Goal: Task Accomplishment & Management: Use online tool/utility

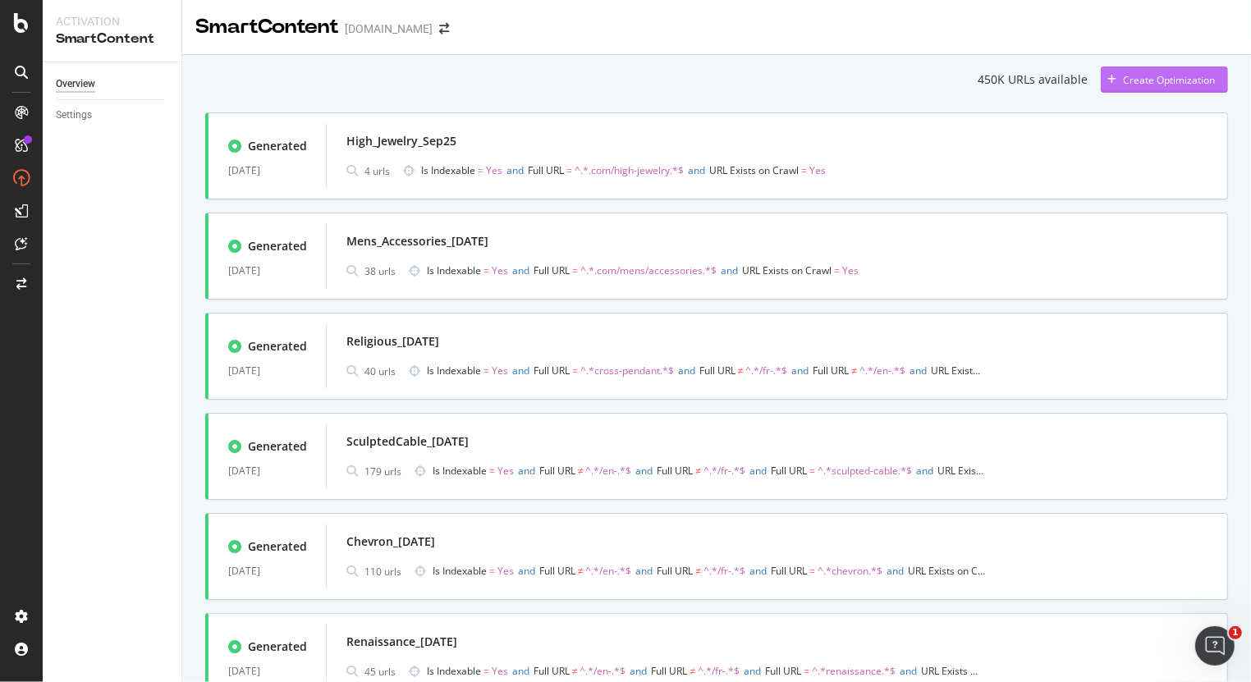
click at [1176, 81] on div "Create Optimization" at bounding box center [1169, 80] width 92 height 14
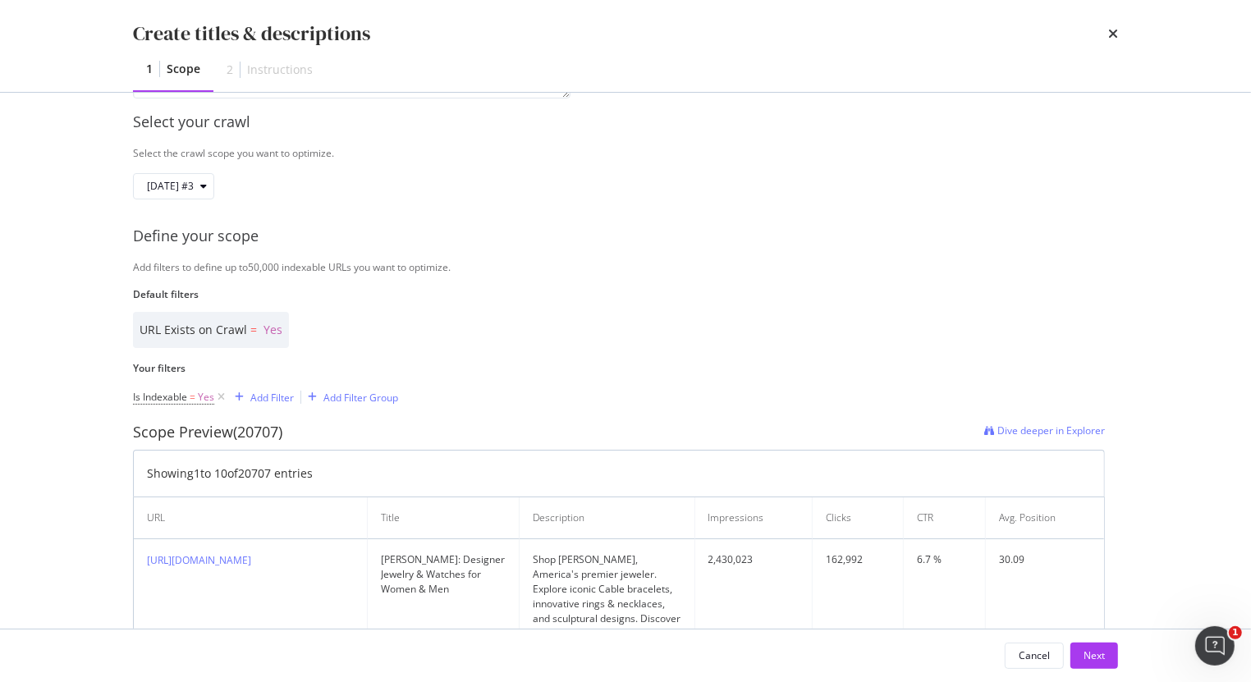
scroll to position [102, 0]
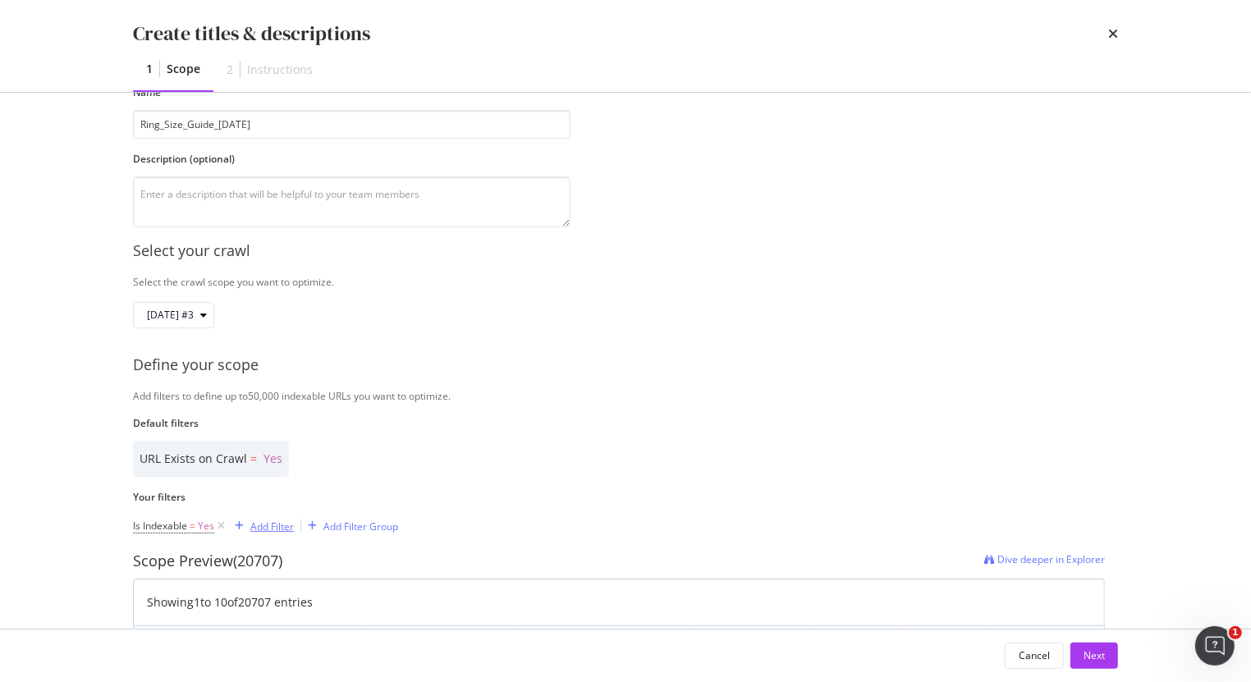
type input "Ring_Size_Guide_[DATE]"
click at [253, 523] on div "Add Filter" at bounding box center [272, 527] width 44 height 14
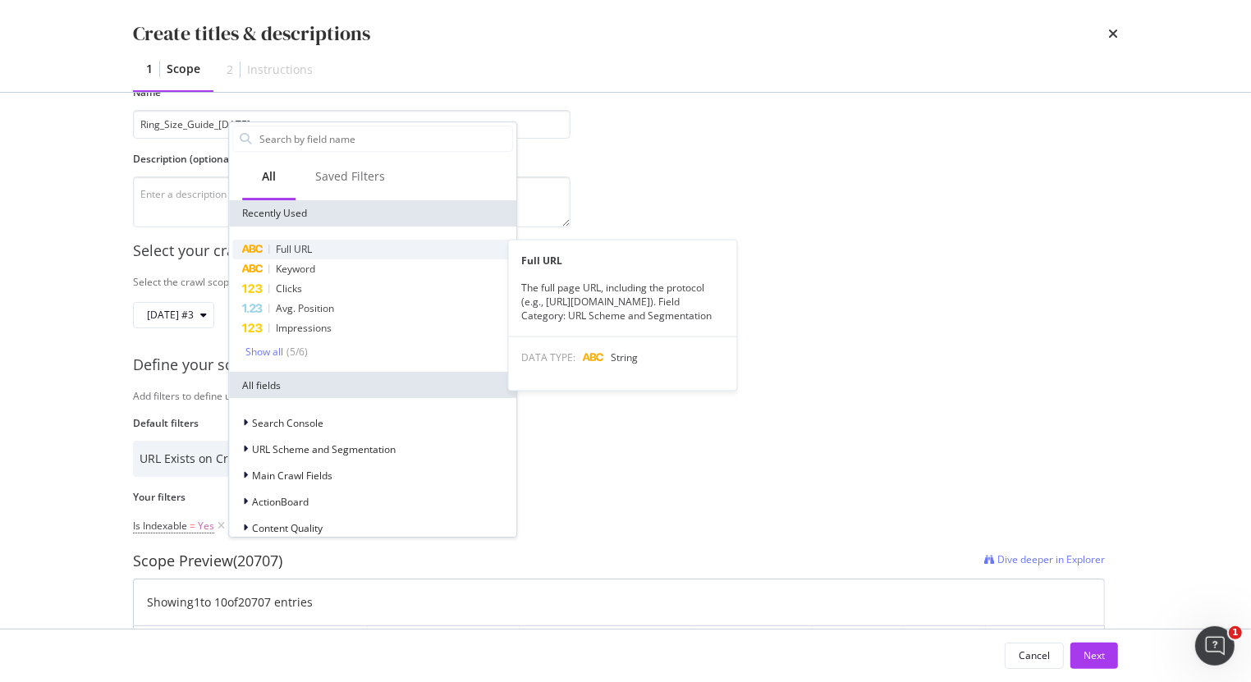
click at [323, 250] on div "Full URL" at bounding box center [372, 250] width 281 height 20
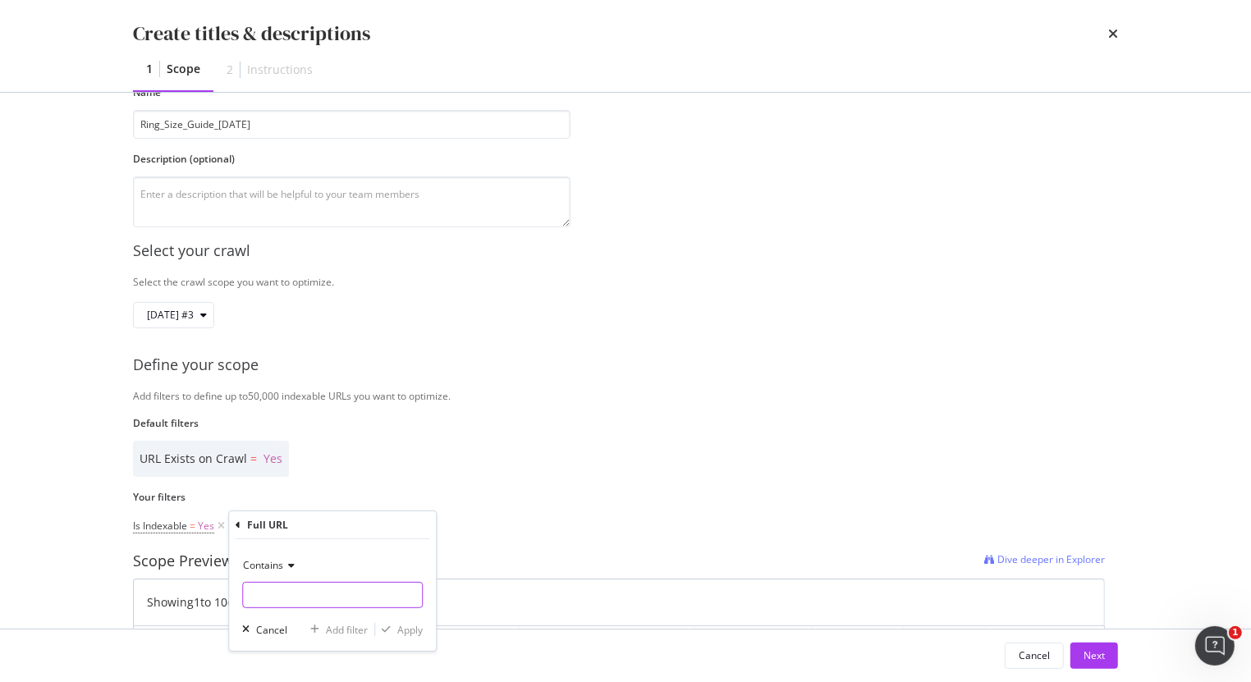
click at [305, 588] on input "Name" at bounding box center [332, 595] width 179 height 26
paste input "[URL][DOMAIN_NAME]"
drag, startPoint x: 263, startPoint y: 599, endPoint x: 127, endPoint y: 608, distance: 135.7
click at [127, 608] on div "Identify your optimization Provide a name and description to help identify the …" at bounding box center [625, 361] width 1051 height 536
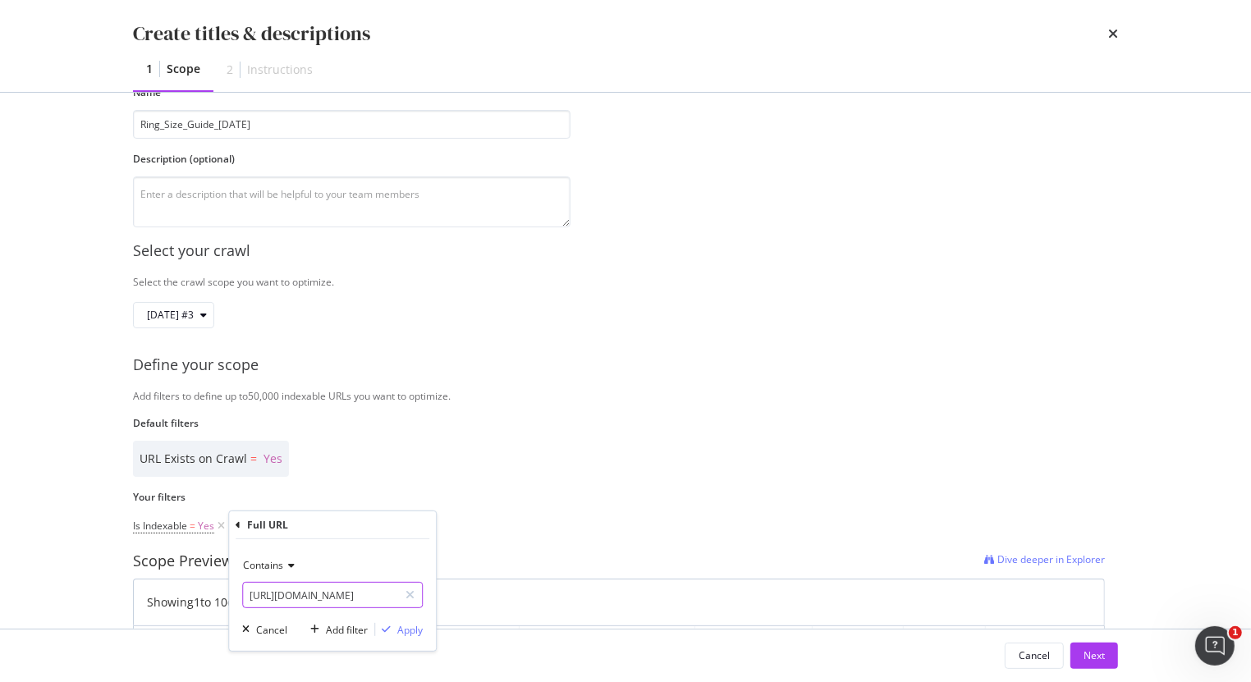
click at [314, 593] on input "[URL][DOMAIN_NAME]" at bounding box center [320, 595] width 155 height 26
drag, startPoint x: 391, startPoint y: 593, endPoint x: 11, endPoint y: 594, distance: 380.1
click at [11, 594] on div "Create titles & descriptions 1 Scope 2 Instructions Identify your optimization …" at bounding box center [625, 341] width 1251 height 682
type input "/world-of-[PERSON_NAME]/stories/guides/ring-size-chart-and-guide.html"
click at [406, 623] on div "Apply" at bounding box center [409, 630] width 25 height 14
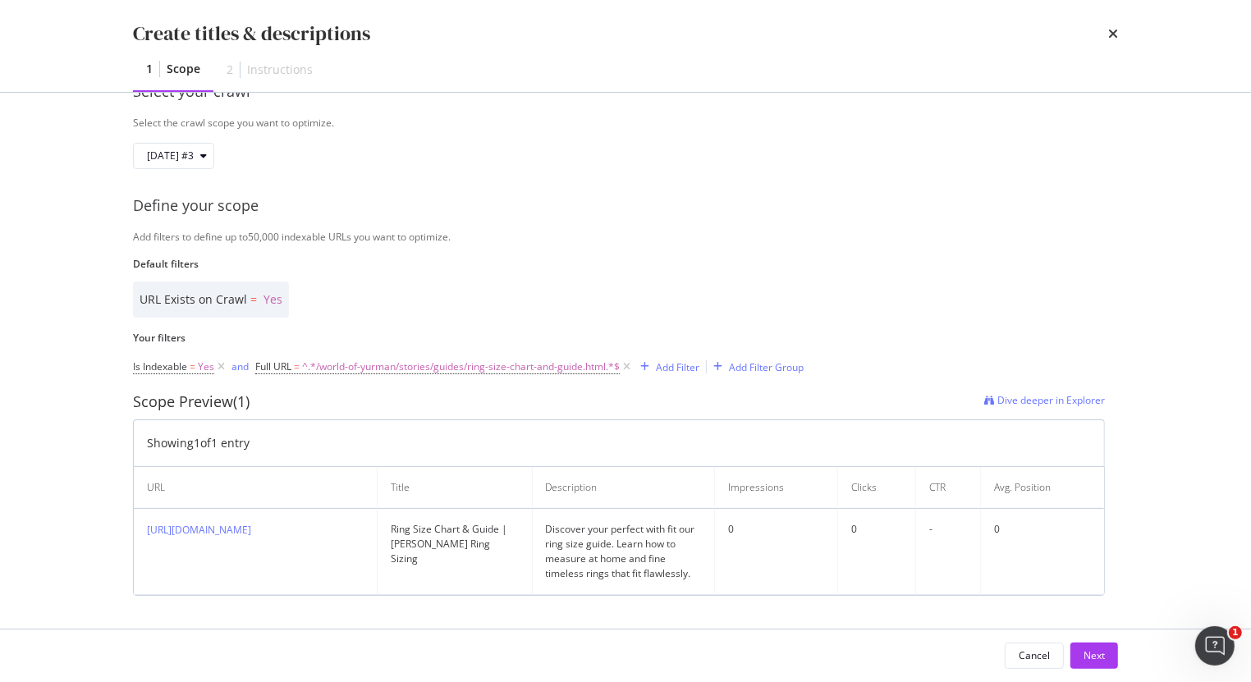
scroll to position [258, 0]
click at [1107, 653] on button "Next" at bounding box center [1094, 656] width 48 height 26
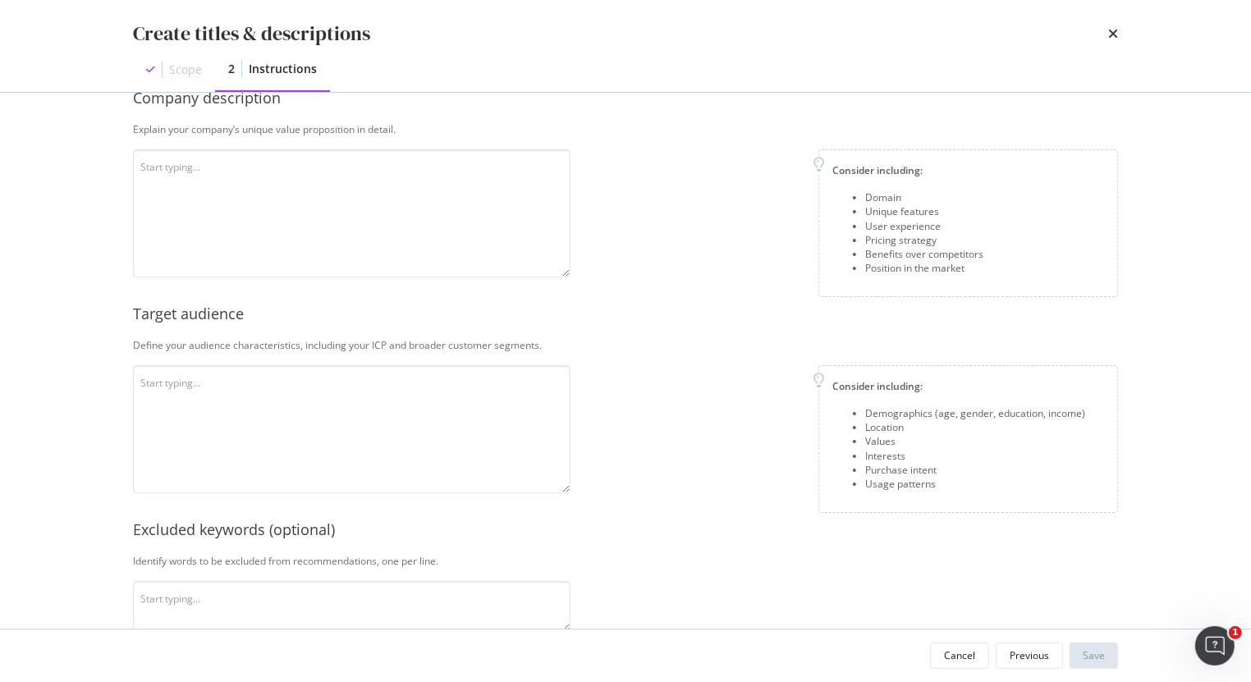
scroll to position [55, 0]
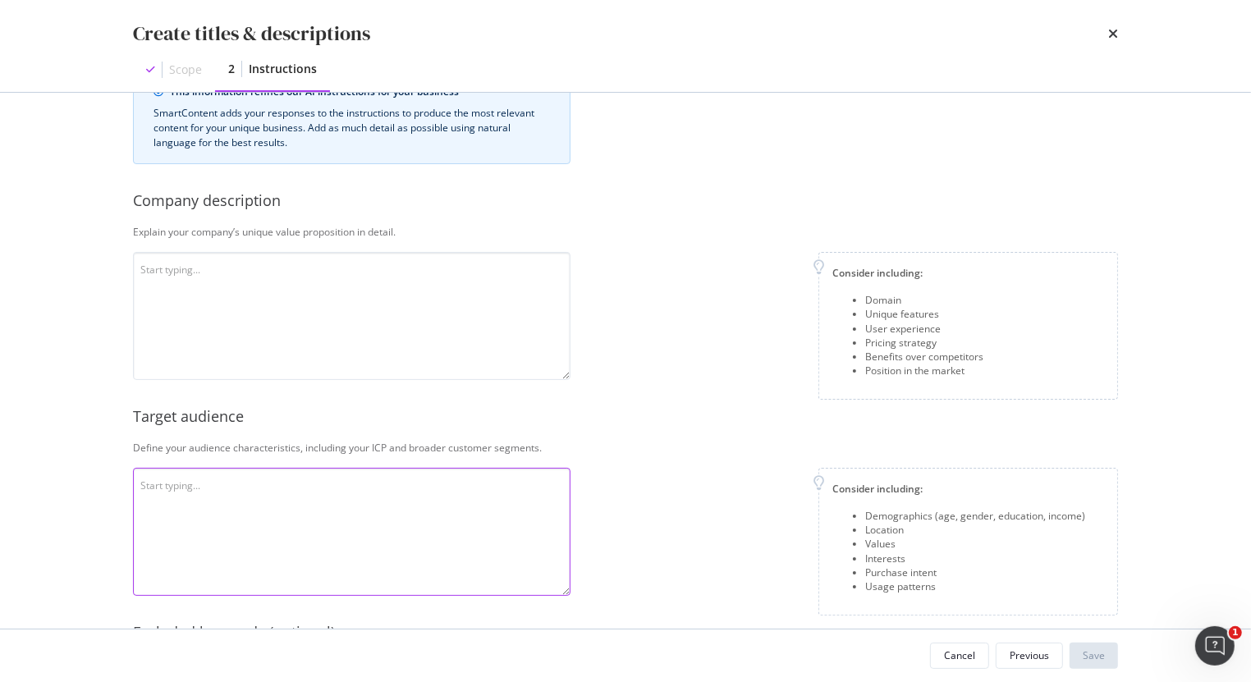
click at [395, 494] on textarea "modal" at bounding box center [352, 532] width 438 height 128
type textarea "Those looking to find their correct ring size."
click at [210, 259] on textarea "modal" at bounding box center [352, 316] width 438 height 128
paste textarea "[PERSON_NAME] is special due to its signature "Cable" design, blending sculptur…"
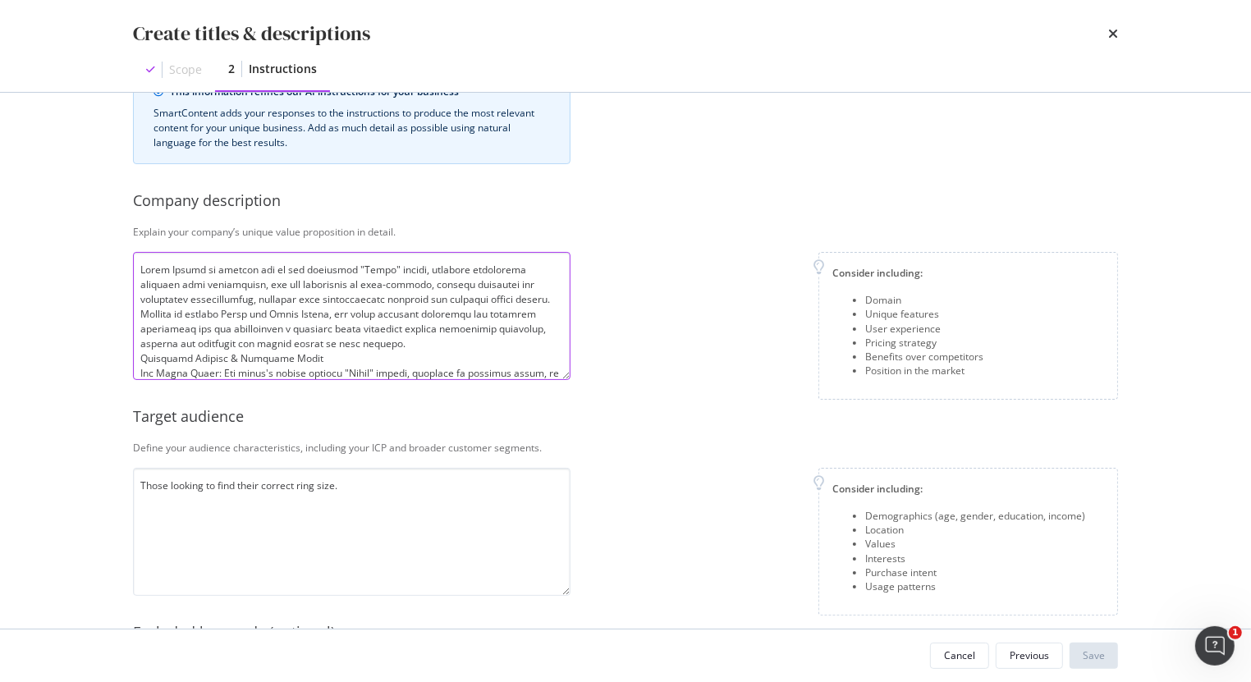
scroll to position [310, 0]
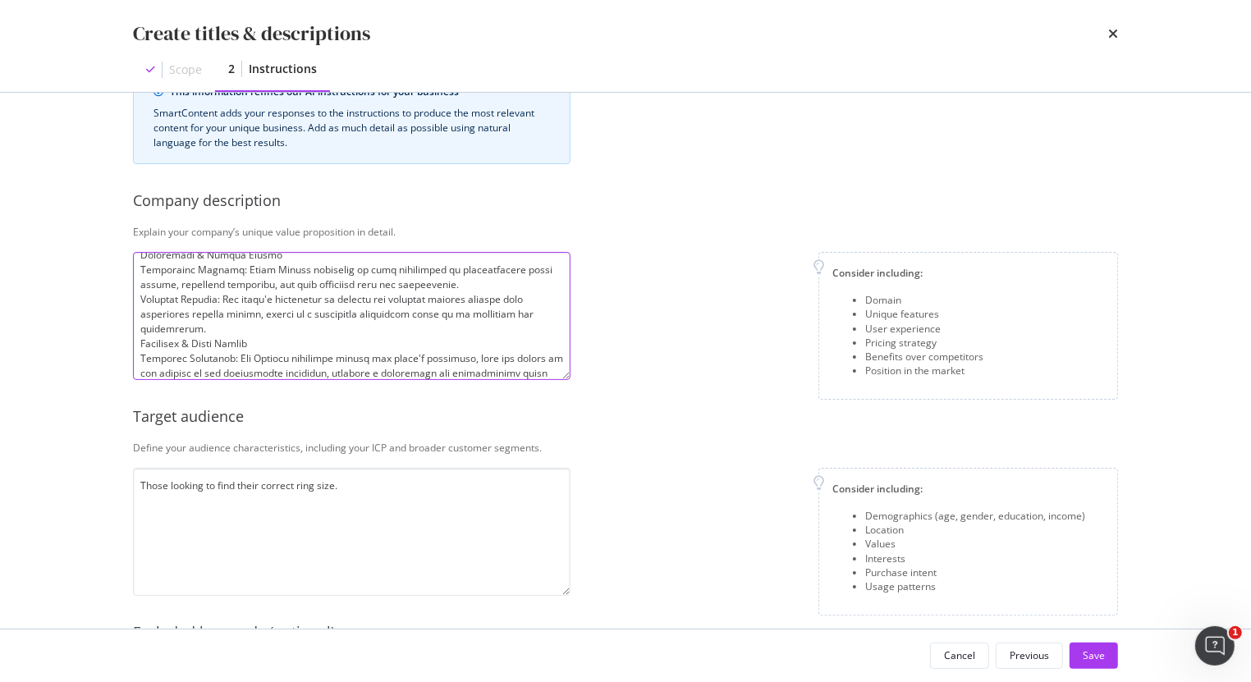
click at [272, 349] on textarea "modal" at bounding box center [352, 316] width 438 height 128
click at [283, 357] on textarea "modal" at bounding box center [352, 316] width 438 height 128
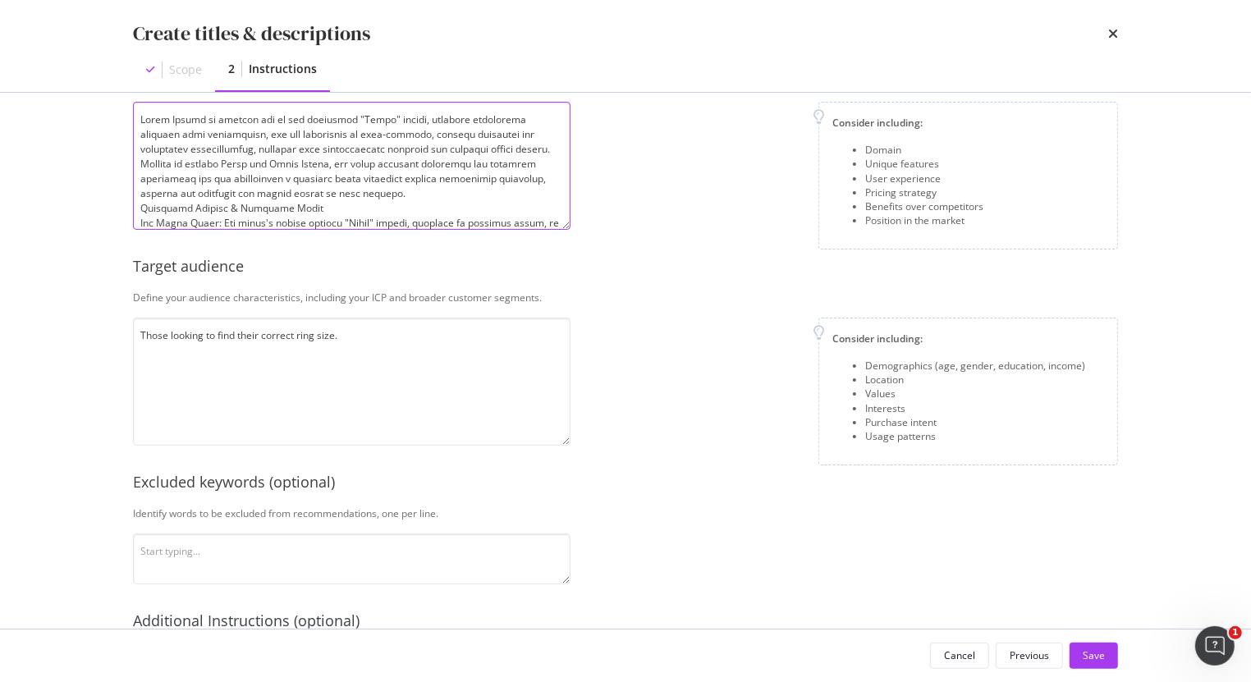
scroll to position [407, 0]
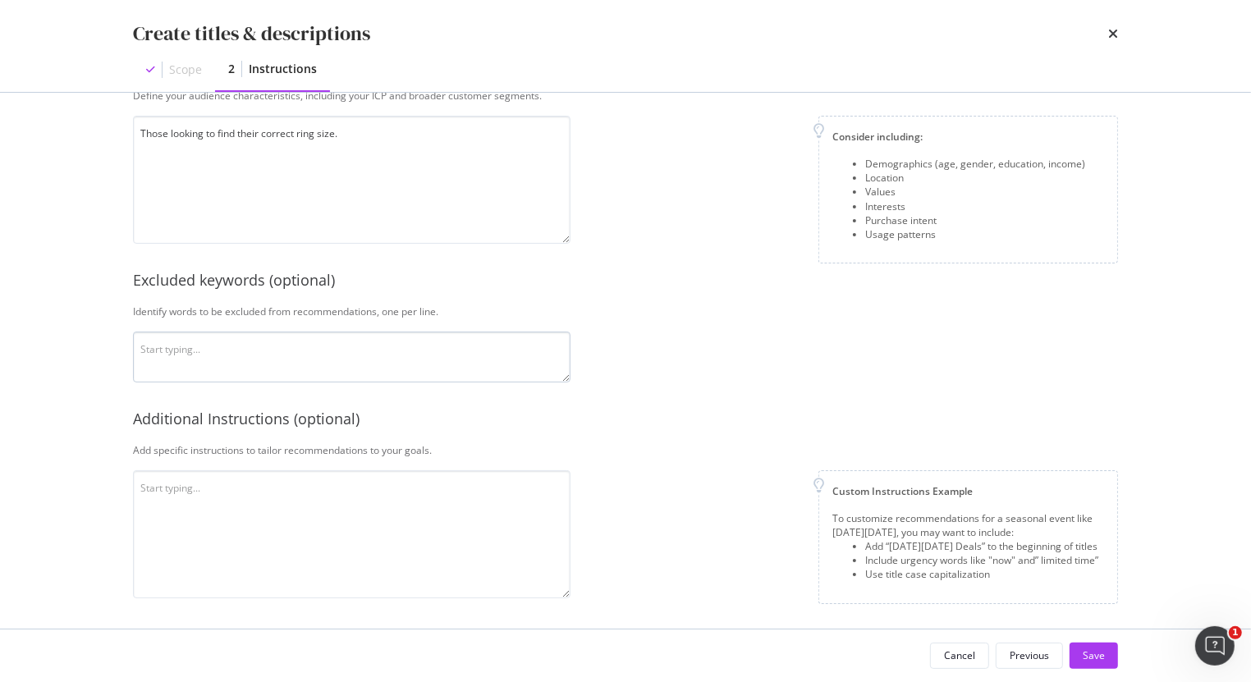
type textarea "[PERSON_NAME] is special due to its signature "Cable" design, blending sculptur…"
click at [394, 372] on textarea "modal" at bounding box center [352, 357] width 438 height 51
type textarea "free"
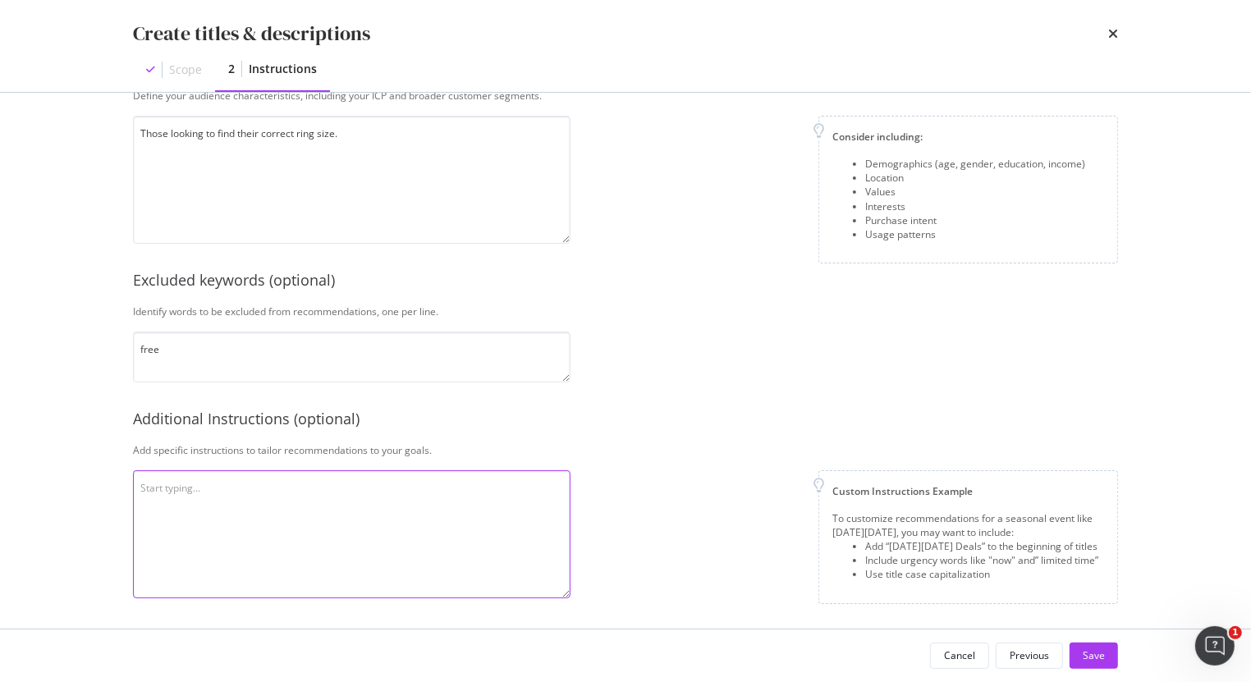
click at [347, 517] on textarea "modal" at bounding box center [352, 534] width 438 height 128
type textarea "Do not use exclamation points"
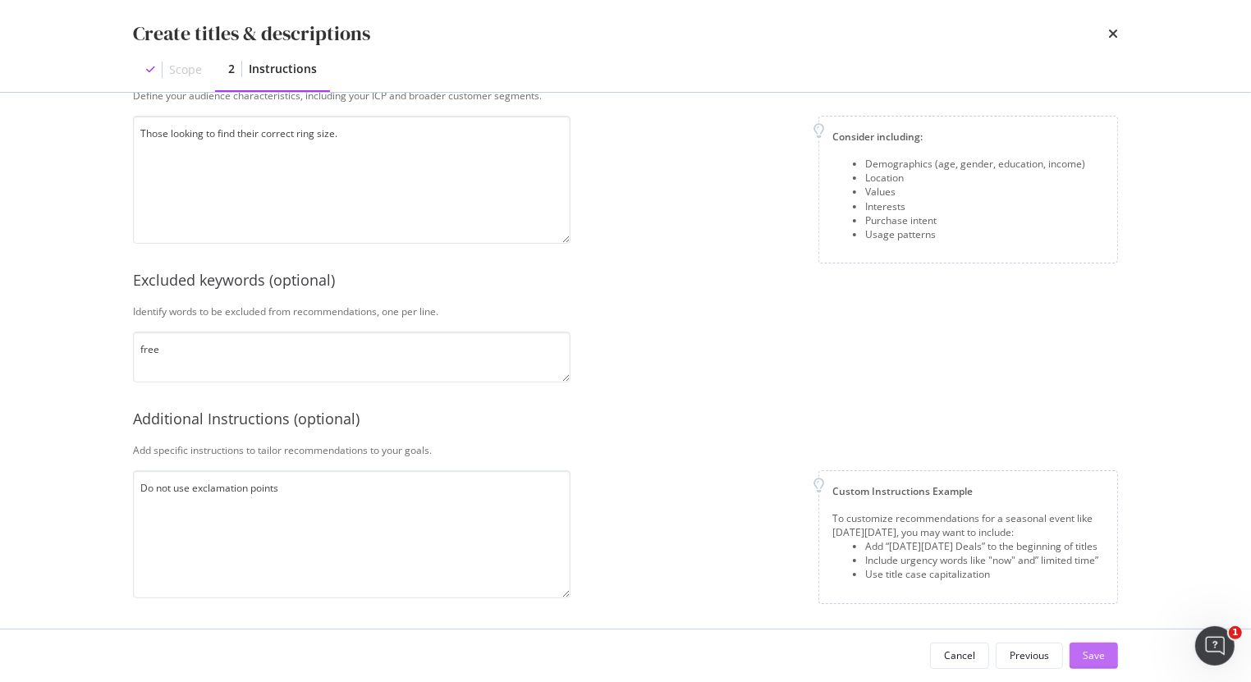
click at [1101, 649] on div "Save" at bounding box center [1094, 656] width 22 height 14
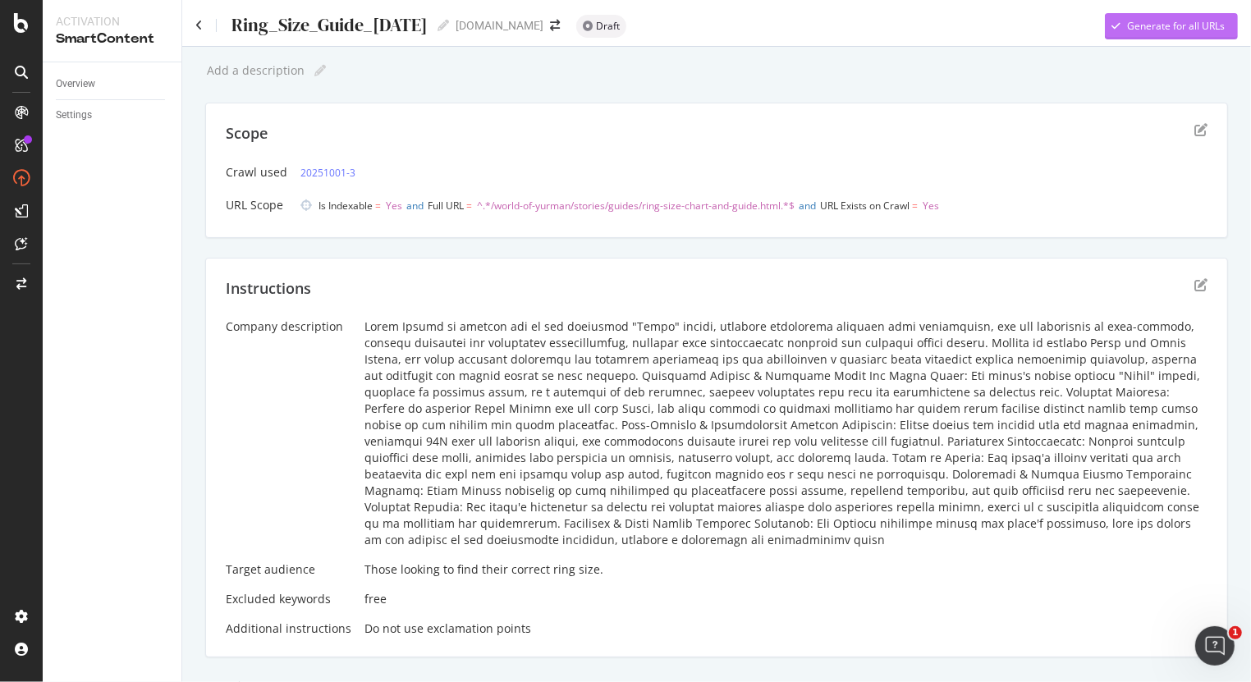
click at [1168, 21] on div "Generate for all URLs" at bounding box center [1176, 26] width 98 height 14
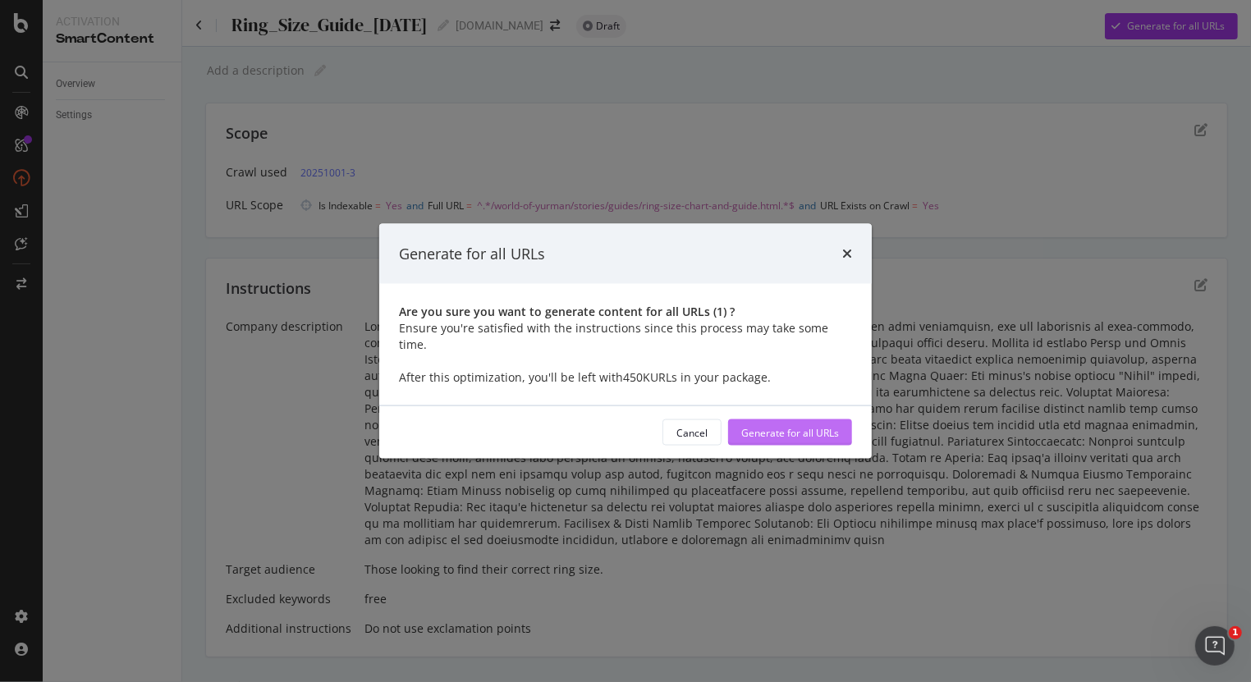
click at [820, 425] on div "Generate for all URLs" at bounding box center [790, 432] width 98 height 14
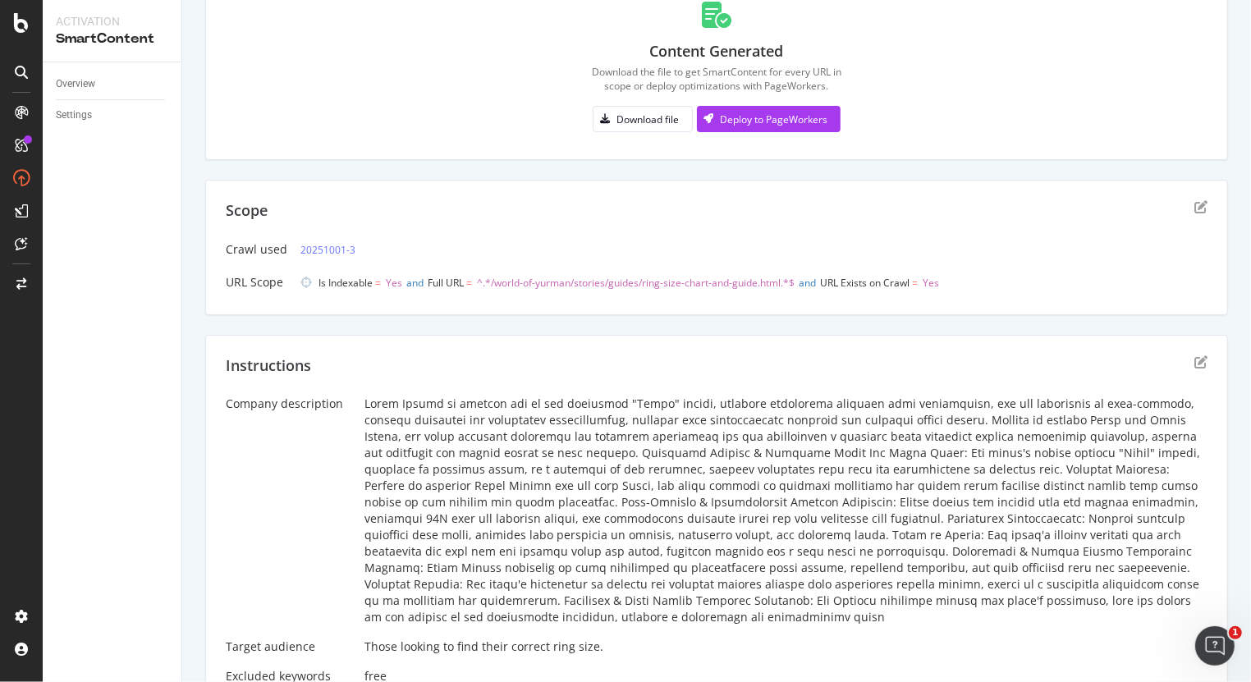
scroll to position [436, 0]
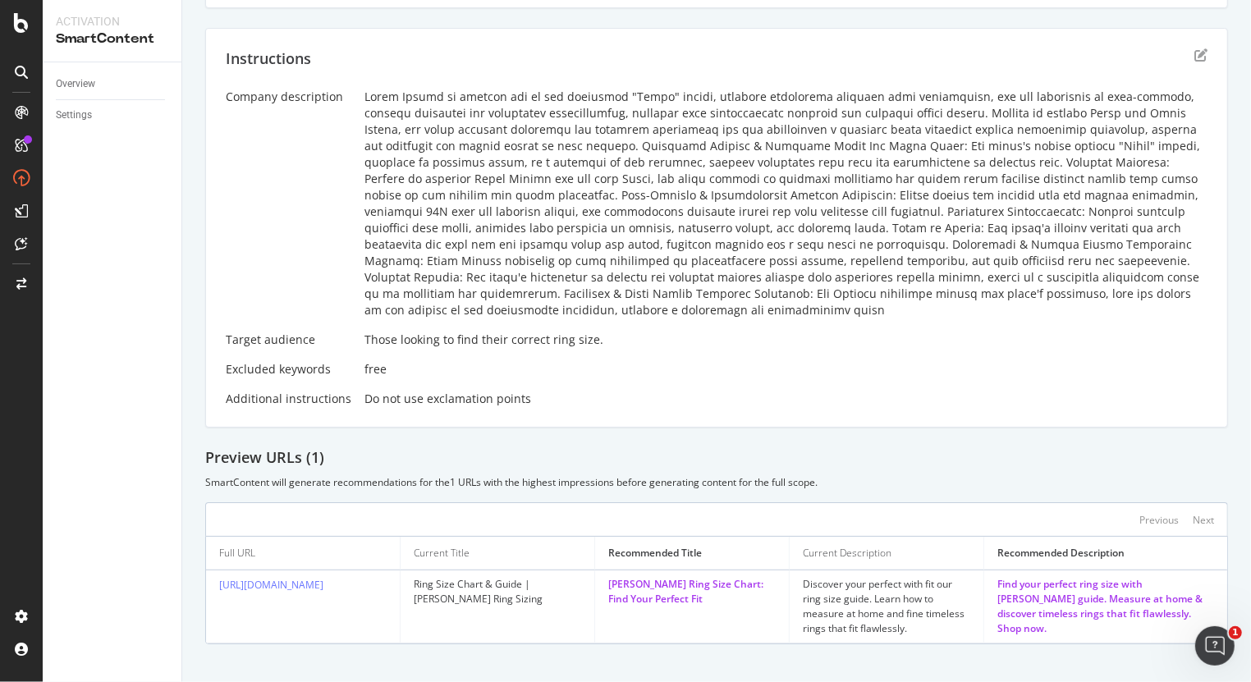
click at [882, 581] on div "Discover your perfect with fit our ring size guide. Learn how to measure at hom…" at bounding box center [886, 606] width 167 height 59
click at [548, 515] on div "Previous Next" at bounding box center [716, 519] width 1023 height 34
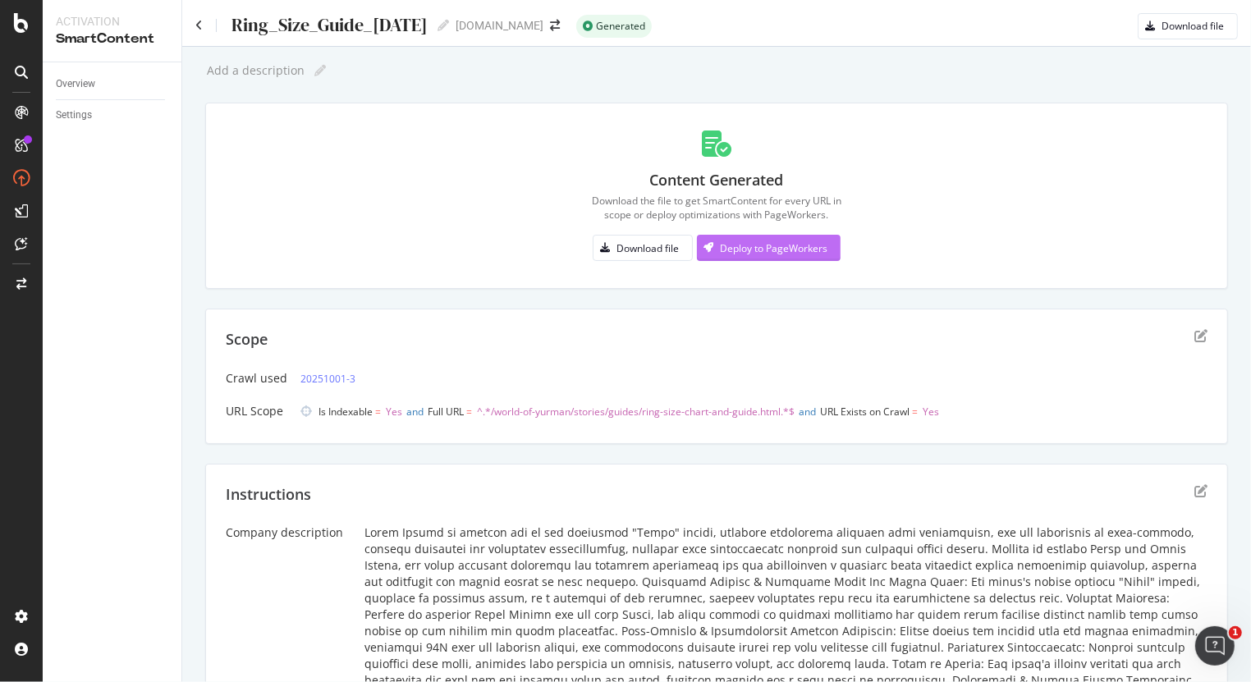
click at [731, 248] on div "Deploy to PageWorkers" at bounding box center [774, 248] width 108 height 14
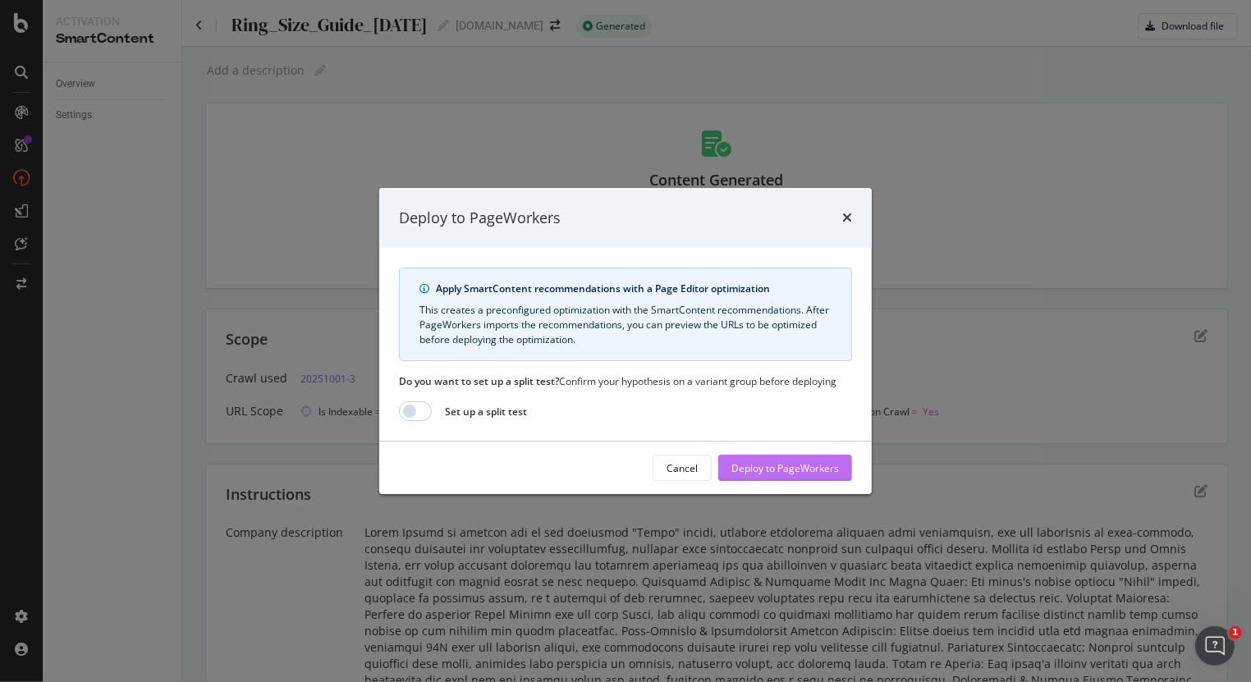
click at [821, 462] on div "Deploy to PageWorkers" at bounding box center [785, 468] width 108 height 14
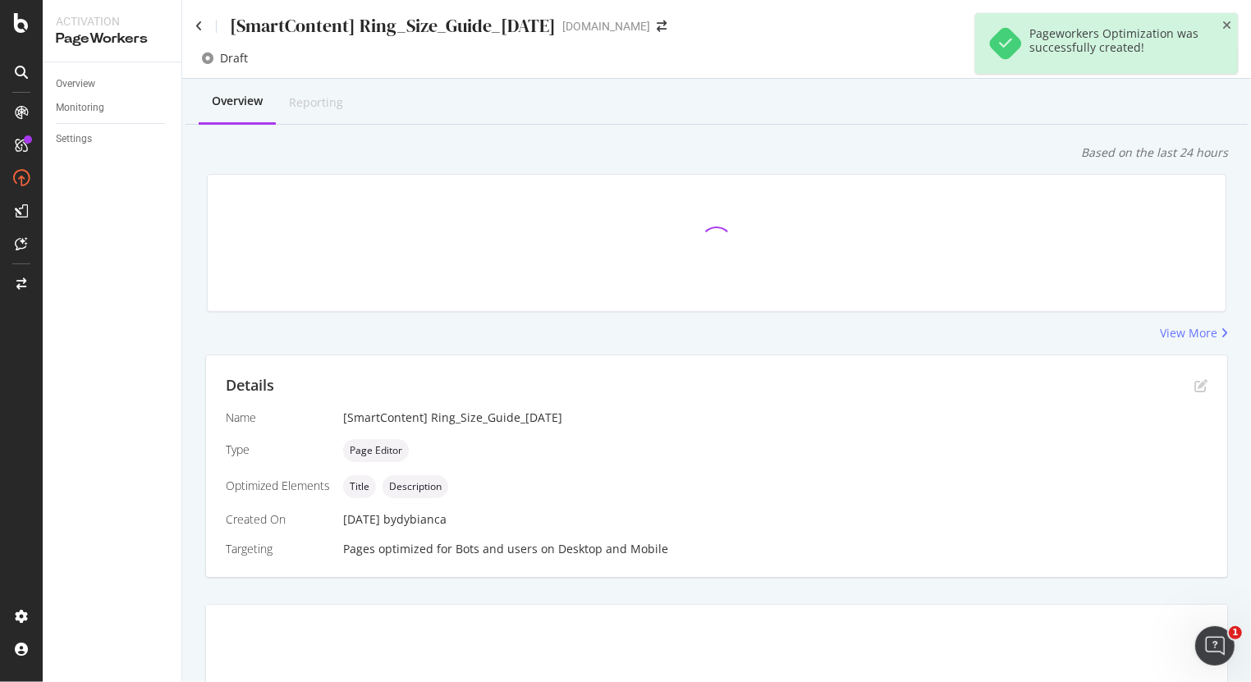
scroll to position [276, 0]
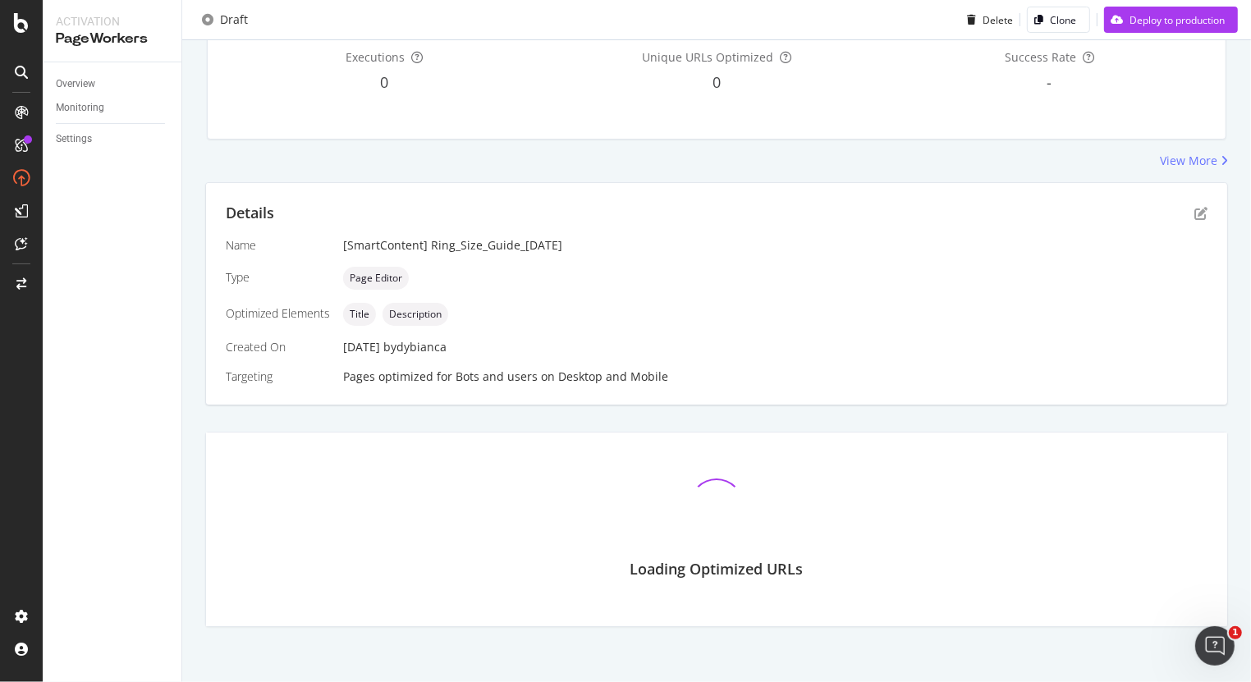
scroll to position [142, 0]
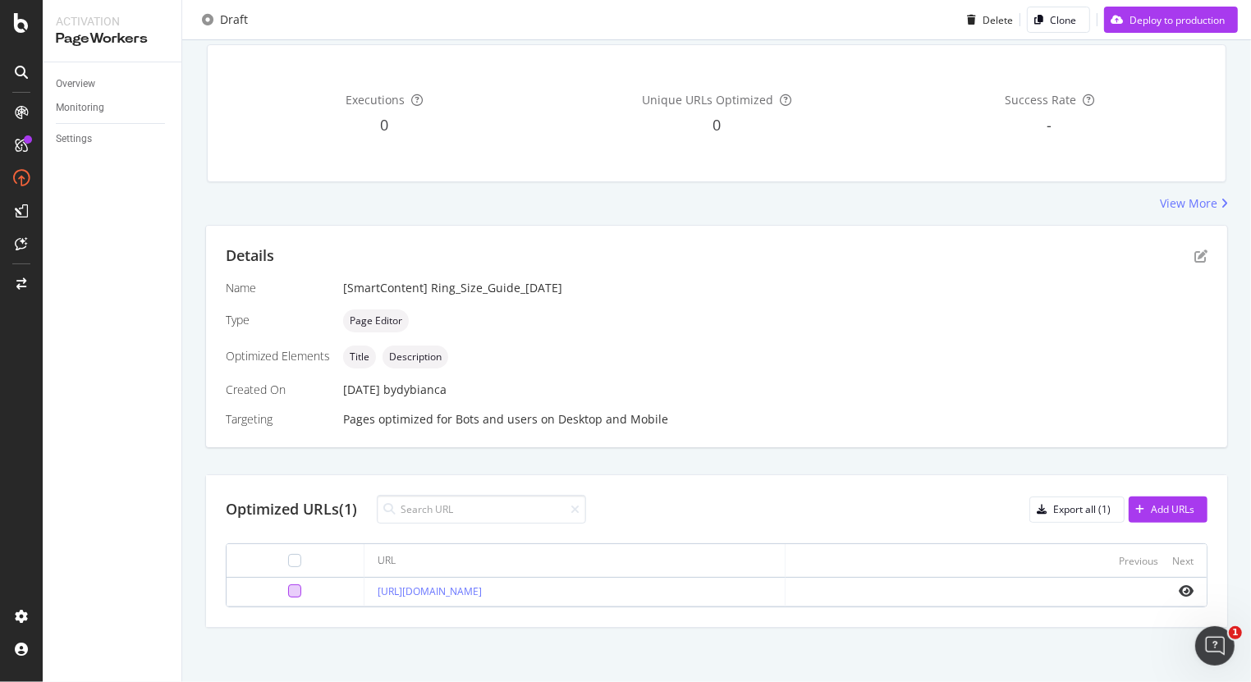
click at [288, 588] on div at bounding box center [294, 590] width 13 height 13
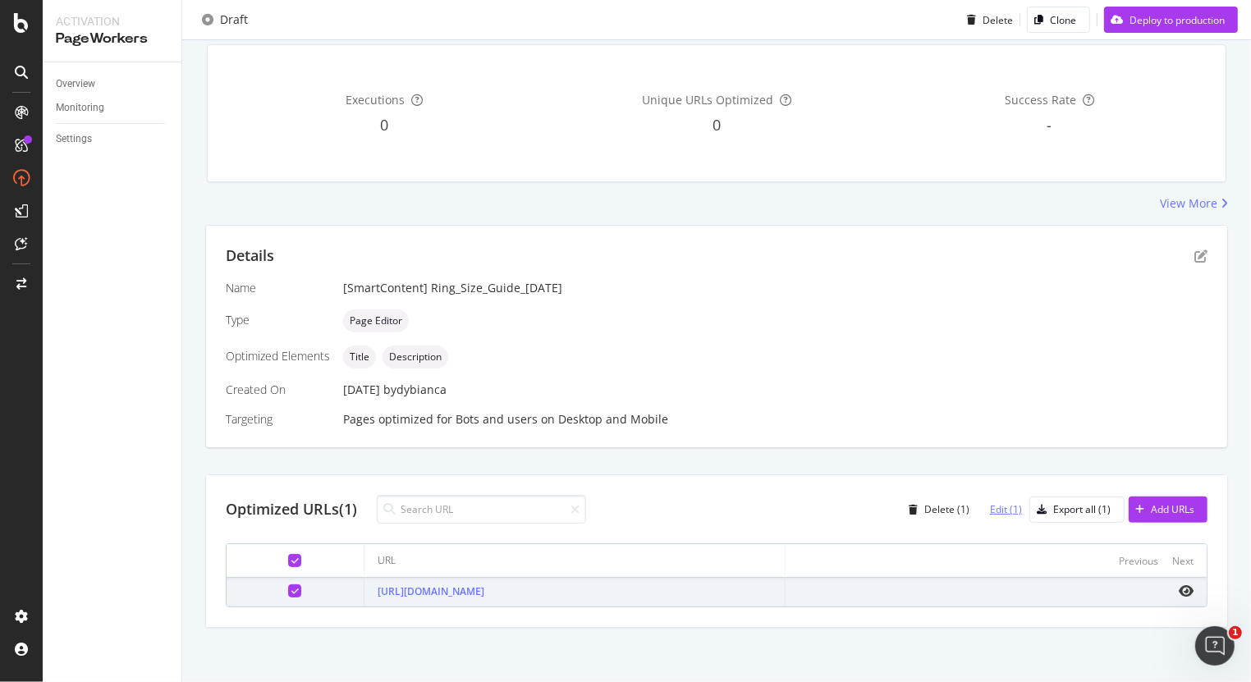
click at [997, 508] on div "Edit (1)" at bounding box center [1006, 509] width 32 height 14
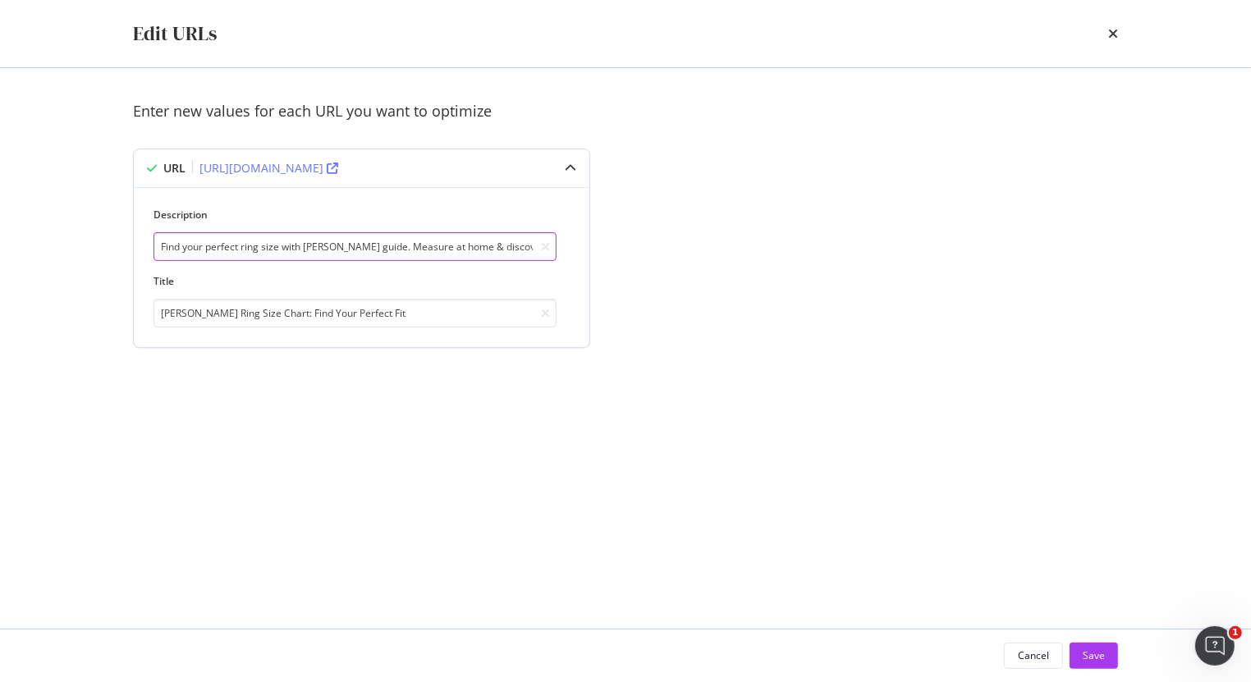
click at [464, 245] on input "Find your perfect ring size with [PERSON_NAME] guide. Measure at home & discove…" at bounding box center [355, 246] width 403 height 29
click at [286, 300] on input "[PERSON_NAME] Ring Size Chart: Find Your Perfect Fit" at bounding box center [355, 313] width 403 height 29
paste input "Ring Size Chart & Guide | [PERSON_NAME] Ring Sizing"
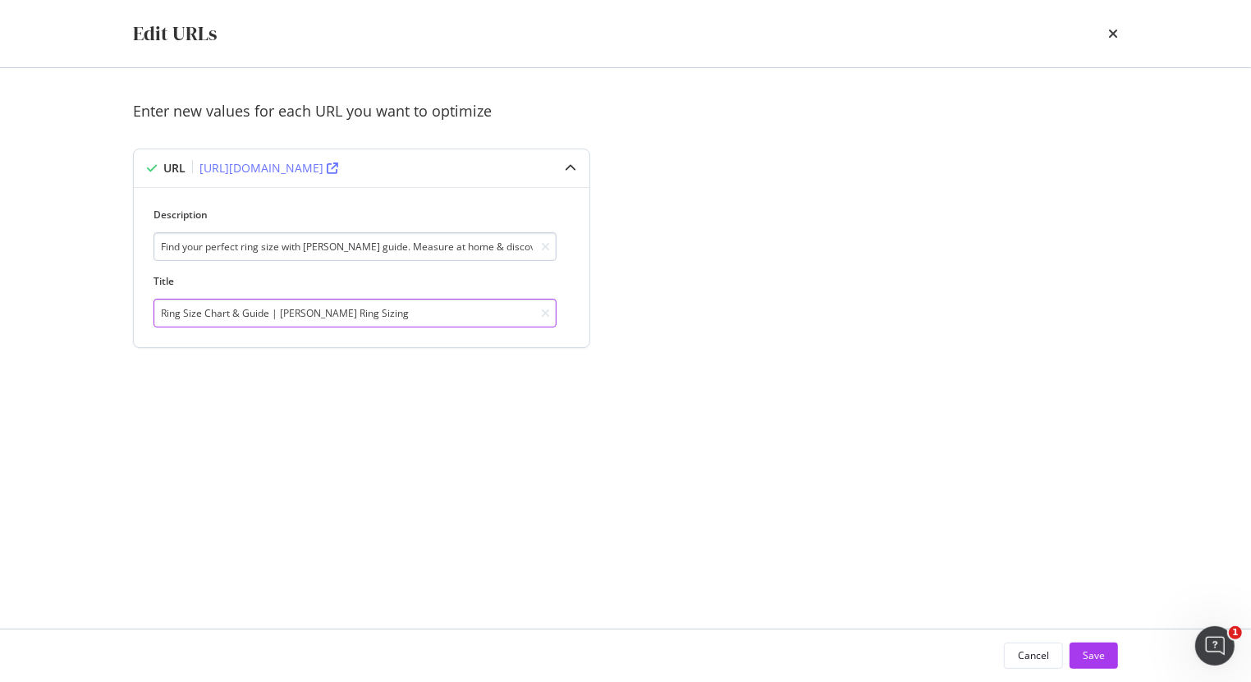
type input "Ring Size Chart & Guide | [PERSON_NAME] Ring Sizing"
drag, startPoint x: 355, startPoint y: 246, endPoint x: 494, endPoint y: 246, distance: 138.7
click at [494, 246] on input "Find your perfect ring size with [PERSON_NAME] guide. Measure at home & discove…" at bounding box center [355, 246] width 403 height 29
click at [294, 248] on input "Find your perfect ring size with [PERSON_NAME] guide. Measure at home & discove…" at bounding box center [355, 246] width 403 height 29
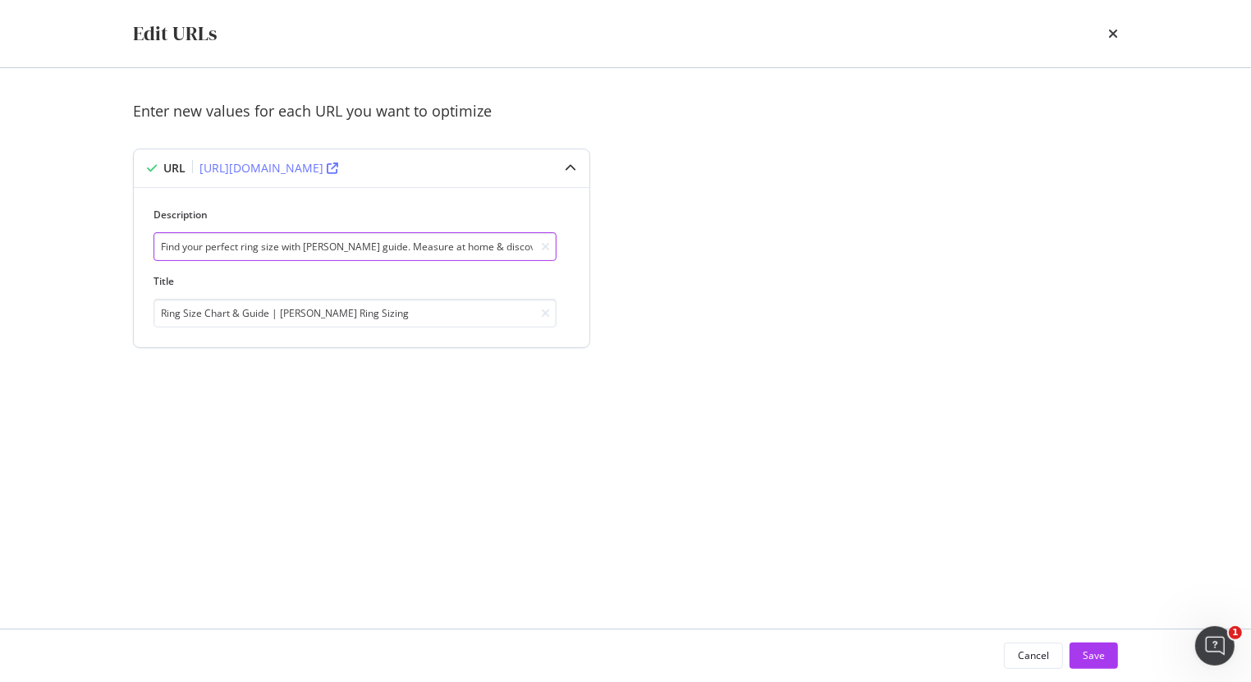
click at [294, 248] on input "Find your perfect ring size with [PERSON_NAME] guide. Measure at home & discove…" at bounding box center [355, 246] width 403 height 29
paste input "Discover your perfect with fit our ring size guide. Learn how to measure at hom…"
click at [384, 246] on input "Discover your perfect with fit our ring size guide. Learn how to measure at hom…" at bounding box center [355, 246] width 403 height 29
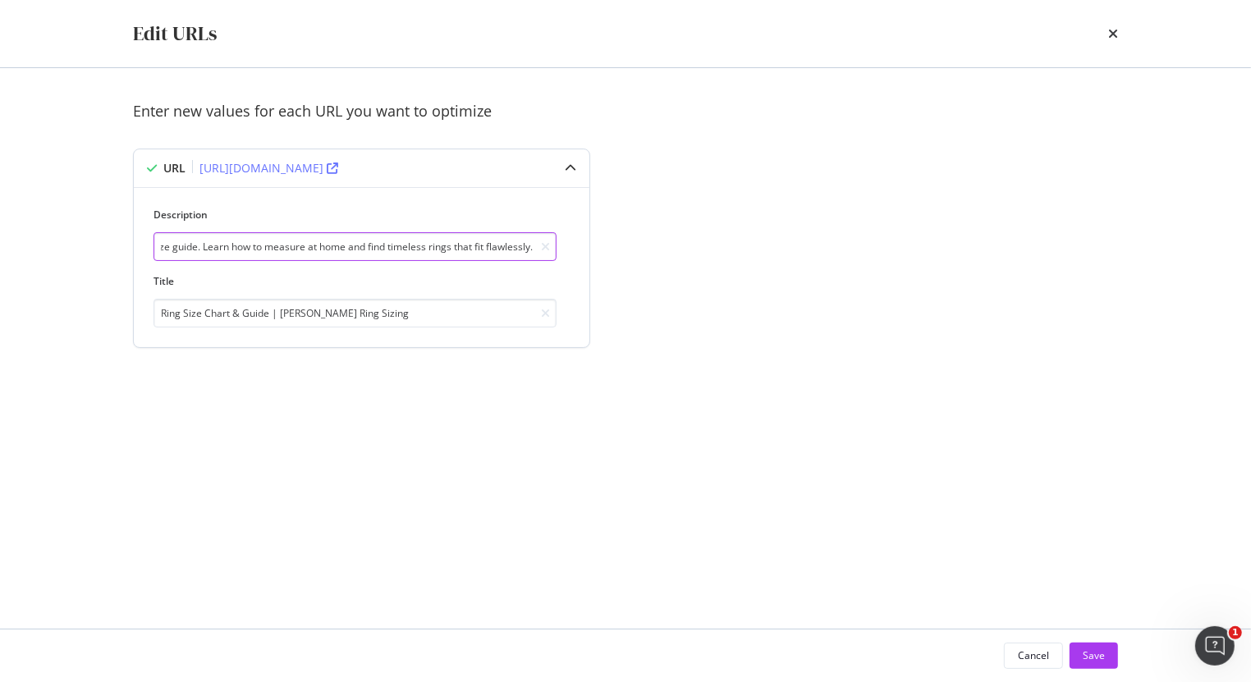
drag, startPoint x: 471, startPoint y: 241, endPoint x: 493, endPoint y: 258, distance: 26.9
click at [557, 250] on div "Description Discover your perfect with fit our ring size guide. Learn how to me…" at bounding box center [362, 268] width 416 height 120
click at [488, 252] on input "Discover your perfect with fit our ring size guide. Learn how to measure at hom…" at bounding box center [355, 246] width 403 height 29
drag, startPoint x: 478, startPoint y: 243, endPoint x: 86, endPoint y: 241, distance: 391.6
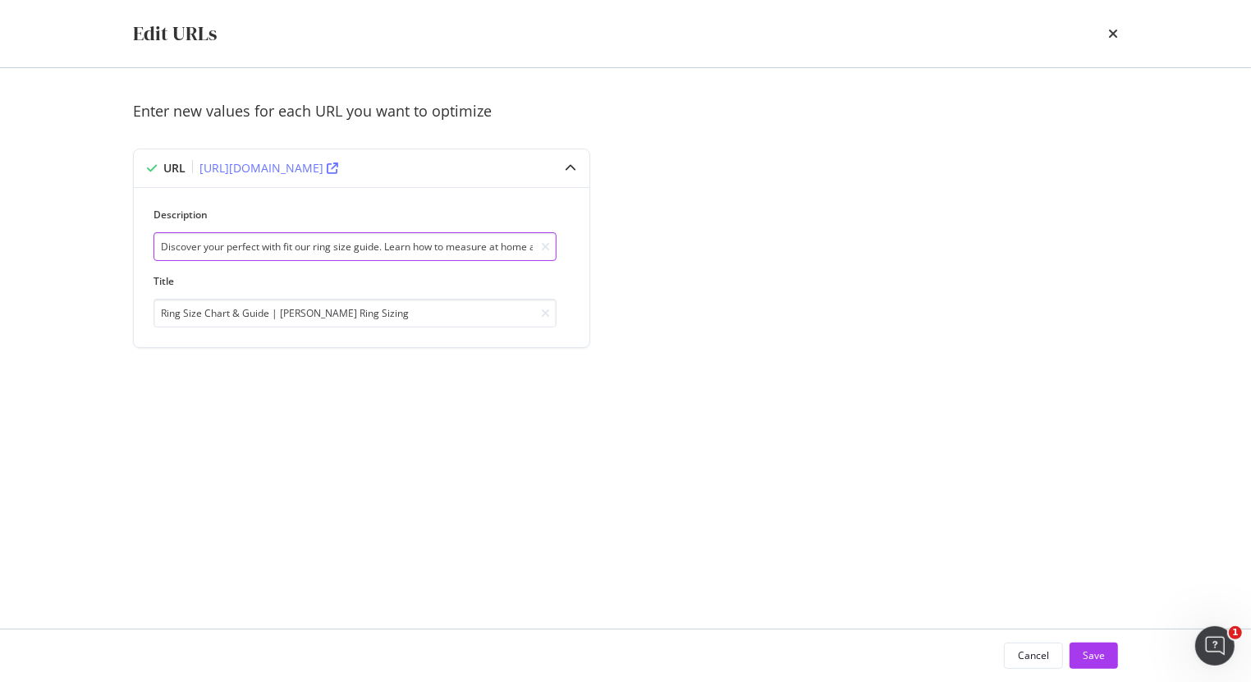
click at [86, 241] on div "Edit URLs Enter new values for each URL you want to optimize URL [URL][DOMAIN_N…" at bounding box center [625, 341] width 1251 height 682
click at [373, 241] on input "Discover your perfect with fit our ring size guide. Learn how to measure at hom…" at bounding box center [355, 246] width 403 height 29
click at [268, 240] on input "Discover your perfect with fit our ring size guide. Learn how to measure at hom…" at bounding box center [355, 246] width 403 height 29
click at [273, 246] on input "Discover your perfect fit our ring size guide. Learn how to measure at home and…" at bounding box center [355, 246] width 403 height 29
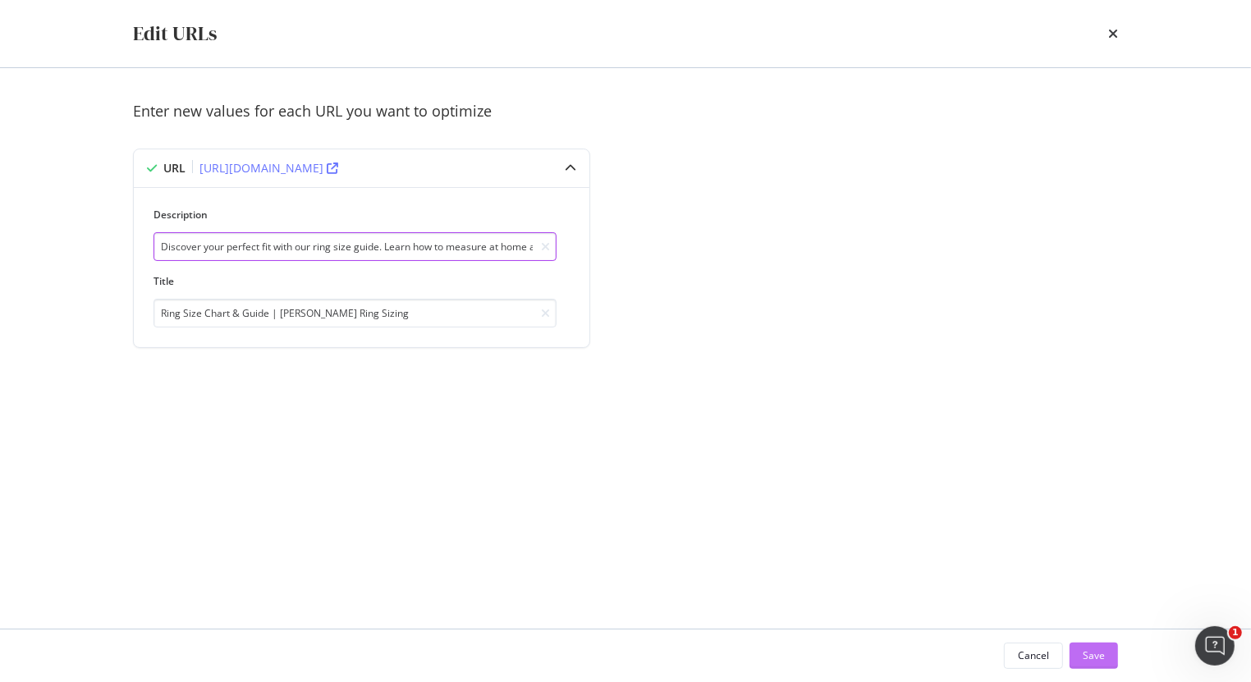
type input "Discover your perfect fit with our ring size guide. Learn how to measure at hom…"
click at [1091, 649] on div "Save" at bounding box center [1094, 656] width 22 height 25
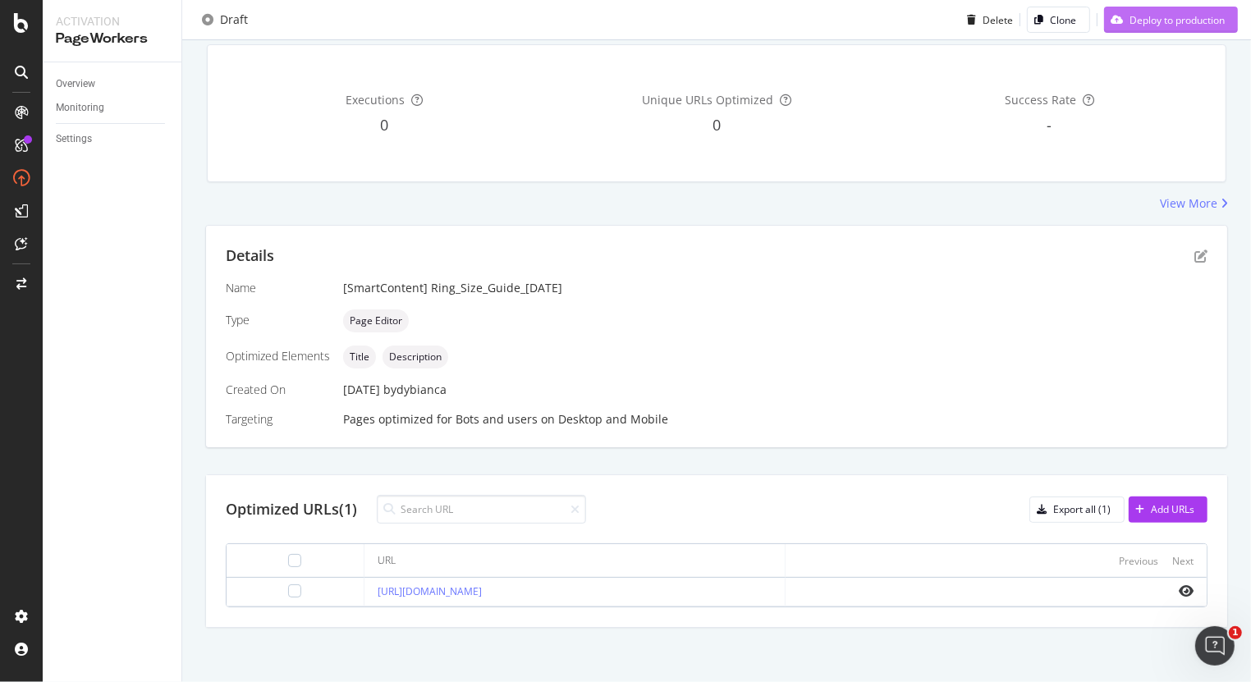
click at [1160, 25] on div "Deploy to production" at bounding box center [1177, 19] width 95 height 14
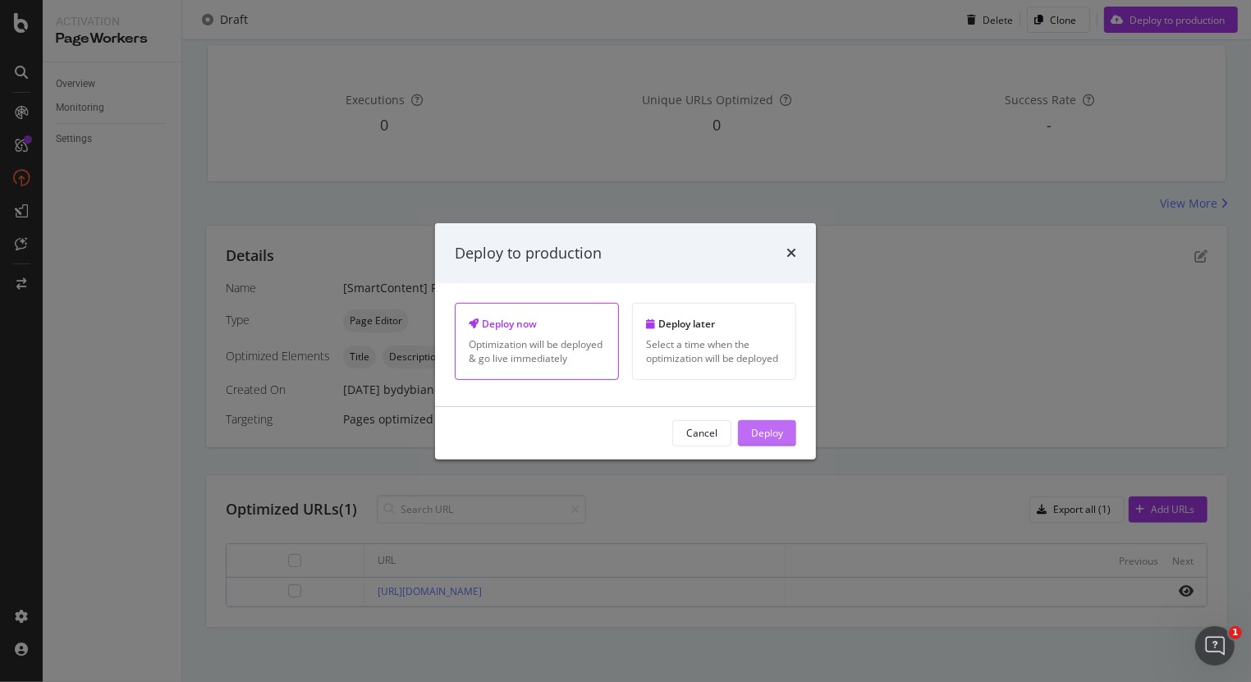
click at [786, 420] on button "Deploy" at bounding box center [767, 433] width 58 height 26
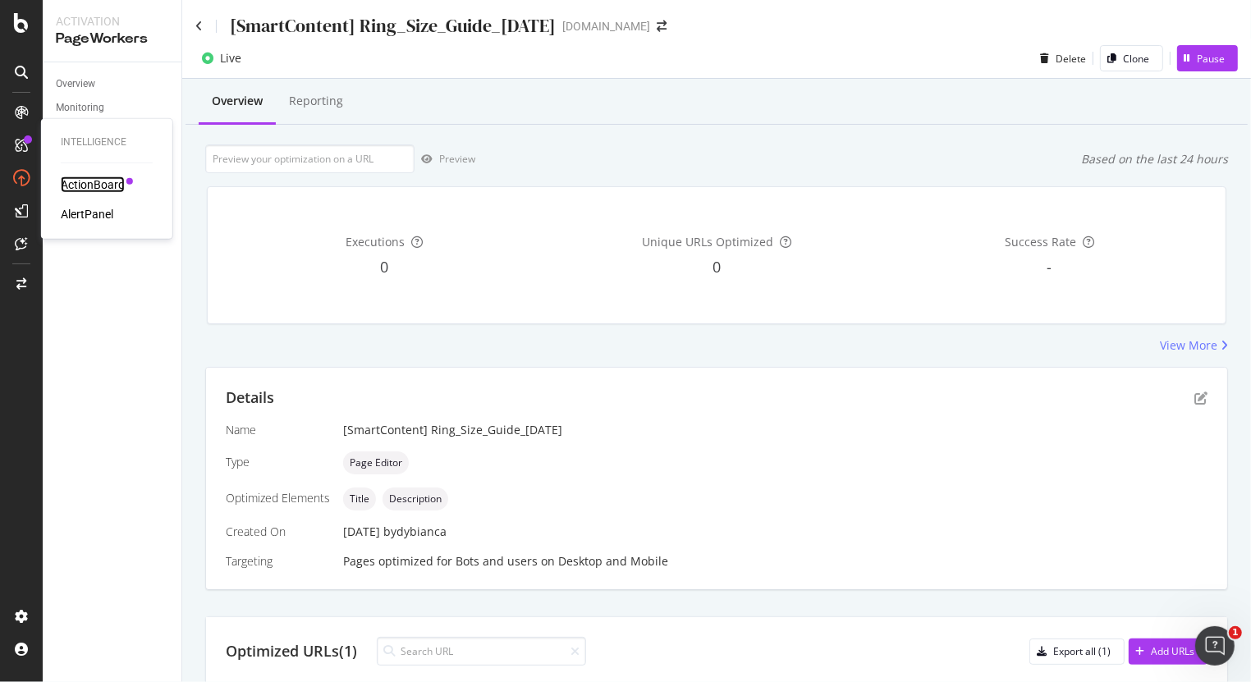
click at [81, 184] on div "ActionBoard" at bounding box center [93, 184] width 64 height 16
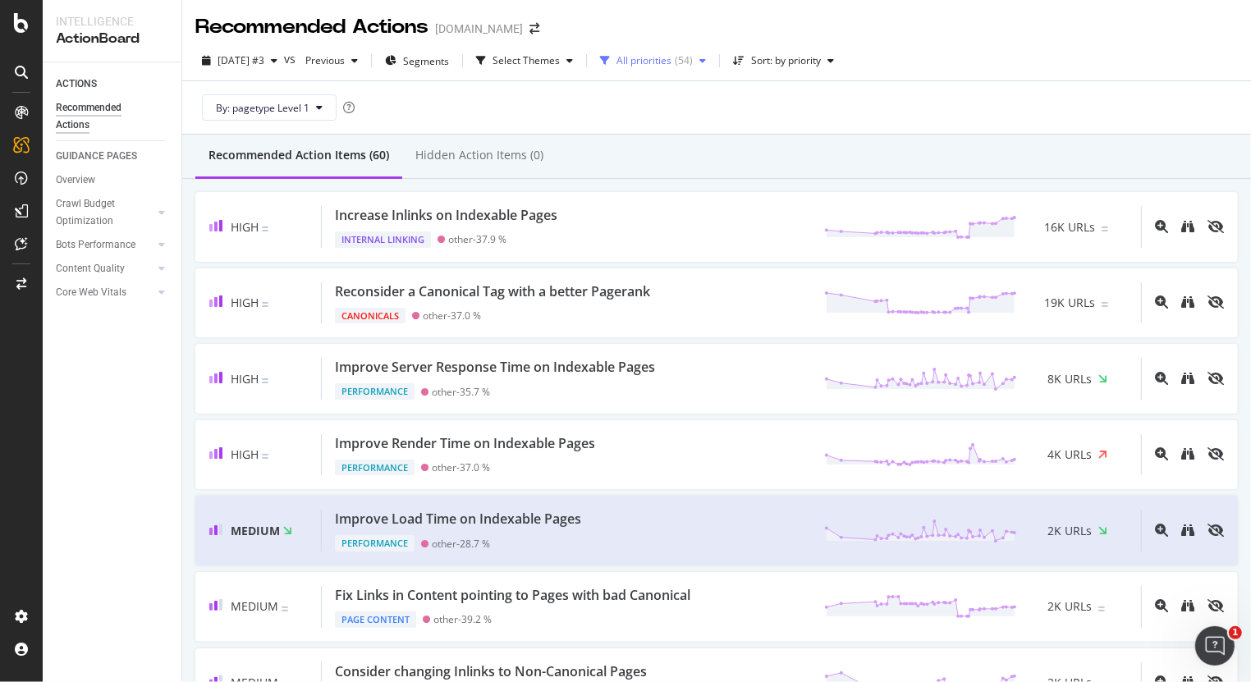
click at [671, 66] on div "All priorities" at bounding box center [643, 61] width 55 height 10
click at [644, 120] on div "High ( 4 )" at bounding box center [681, 122] width 102 height 14
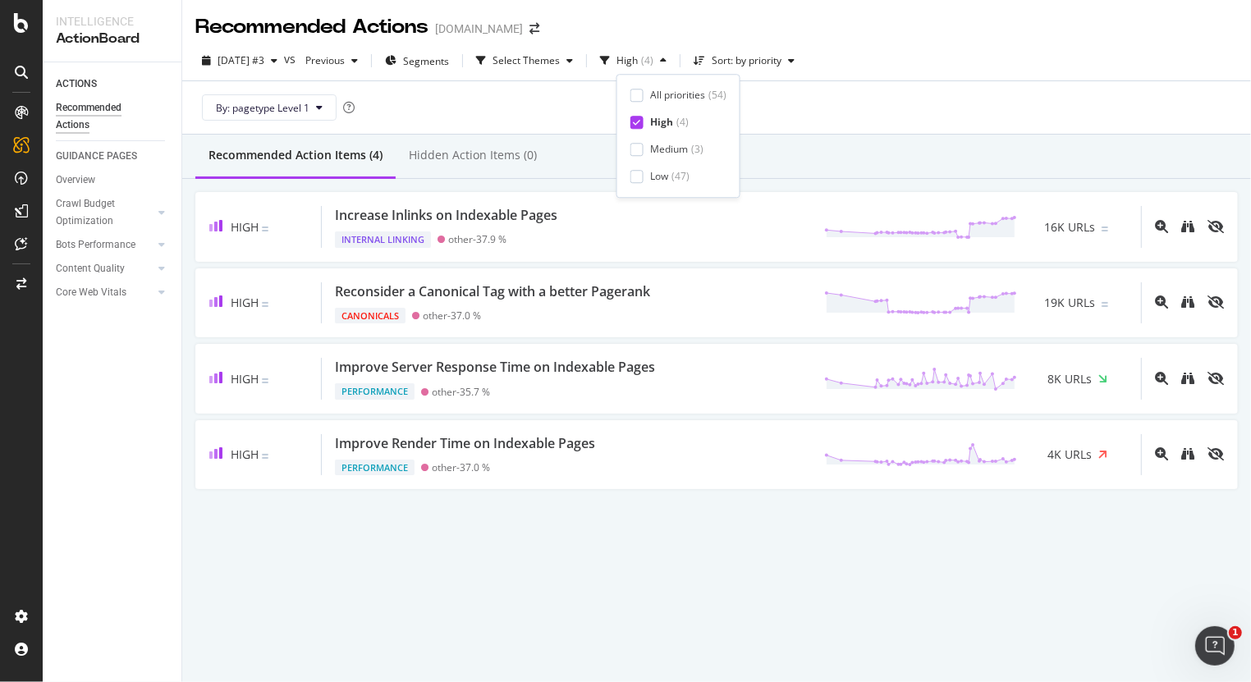
click at [831, 112] on div "By: pagetype Level 1" at bounding box center [716, 107] width 1043 height 53
